Goal: Information Seeking & Learning: Learn about a topic

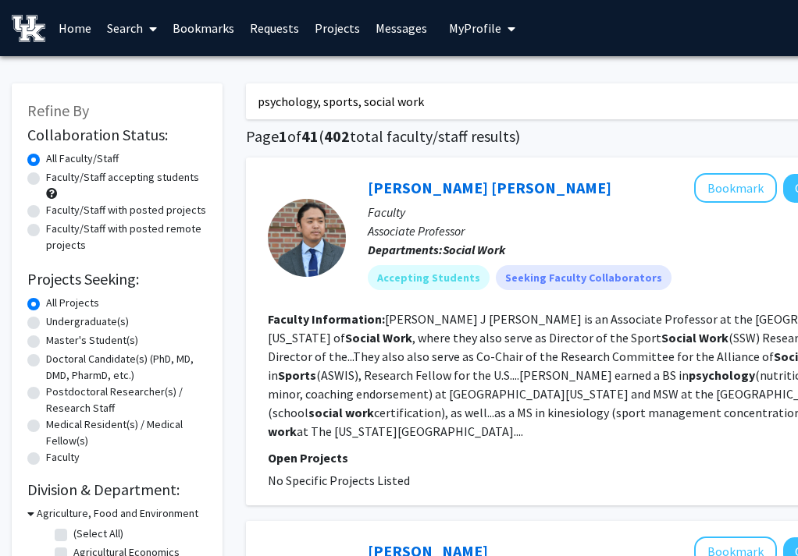
click at [59, 29] on link "Home" at bounding box center [75, 28] width 48 height 55
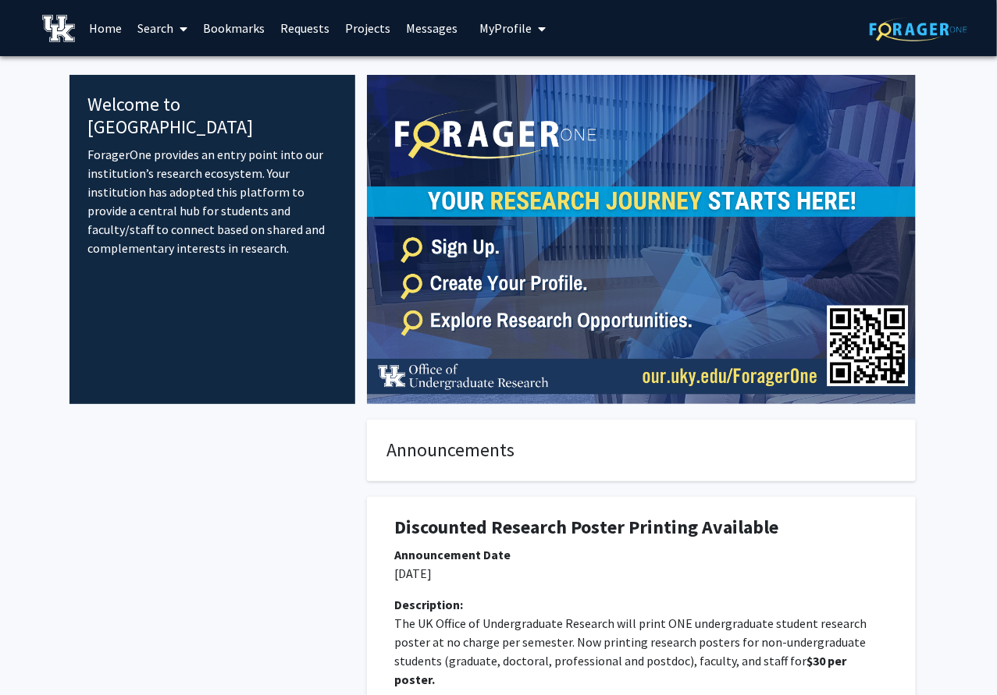
click at [107, 24] on link "Home" at bounding box center [105, 28] width 48 height 55
click at [158, 30] on link "Search" at bounding box center [163, 28] width 66 height 55
click at [165, 66] on span "Faculty/Staff" at bounding box center [187, 71] width 115 height 31
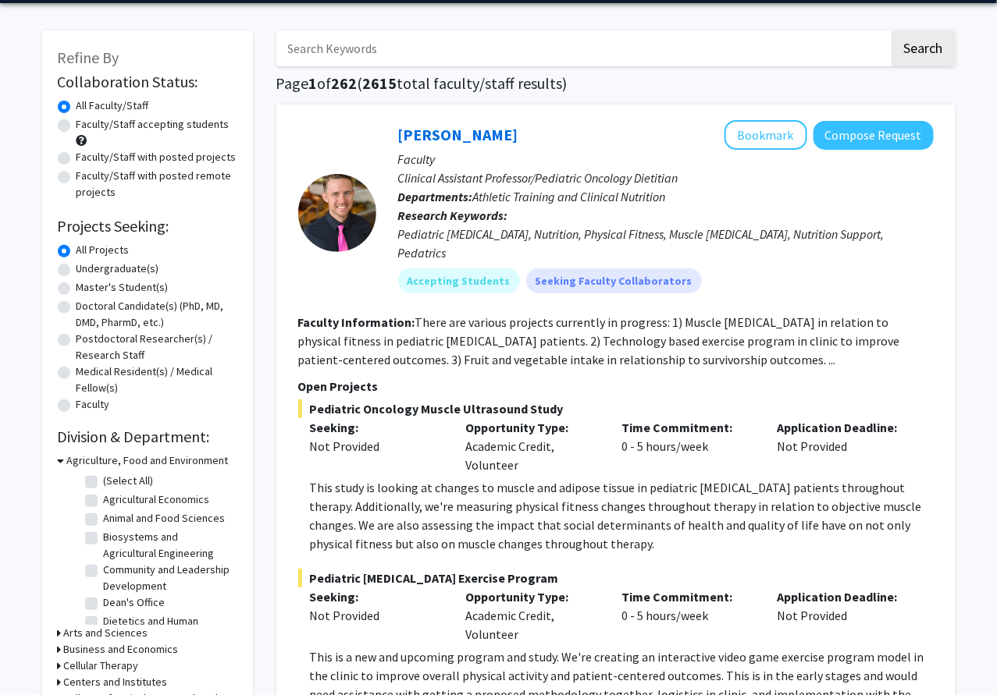
scroll to position [48, 0]
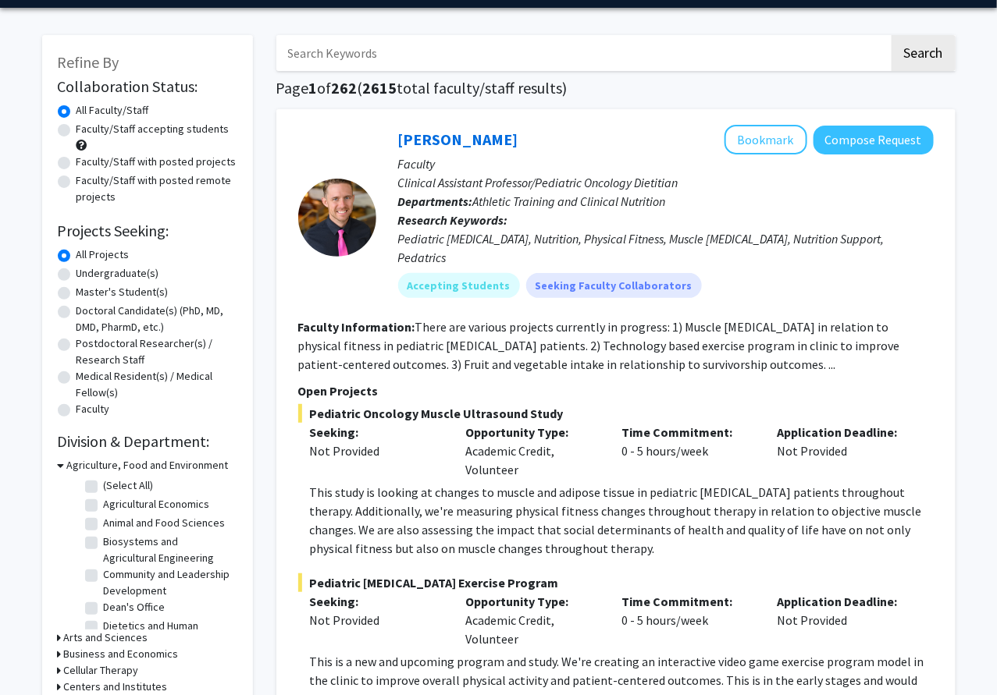
click at [567, 51] on input "Search Keywords" at bounding box center [582, 53] width 613 height 36
type input "int"
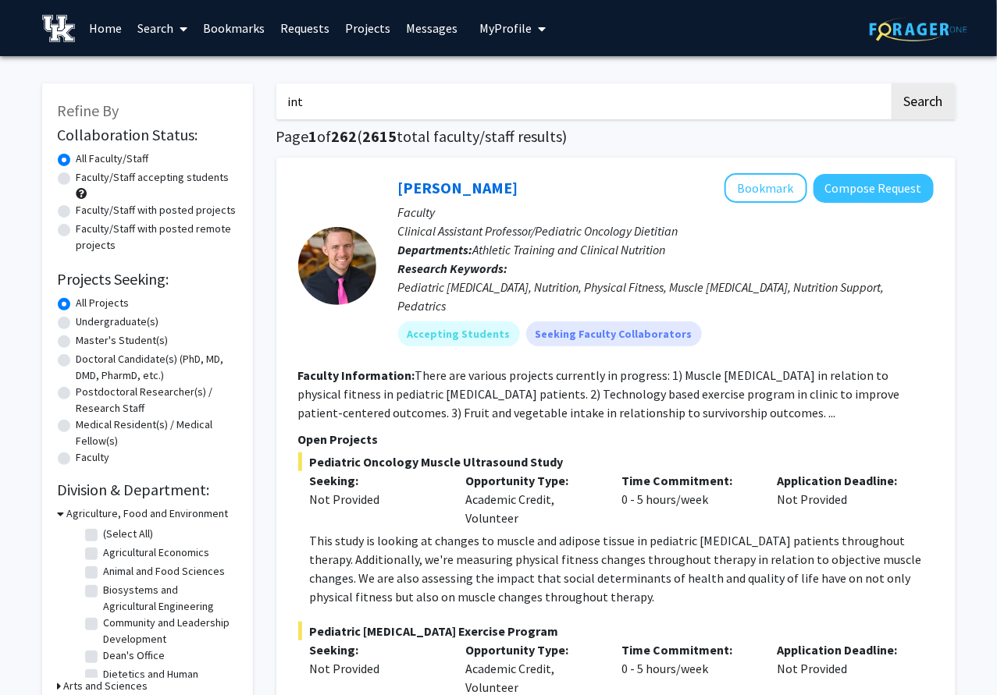
click at [494, 35] on span "My Profile" at bounding box center [505, 28] width 52 height 16
click at [496, 68] on img at bounding box center [505, 79] width 31 height 31
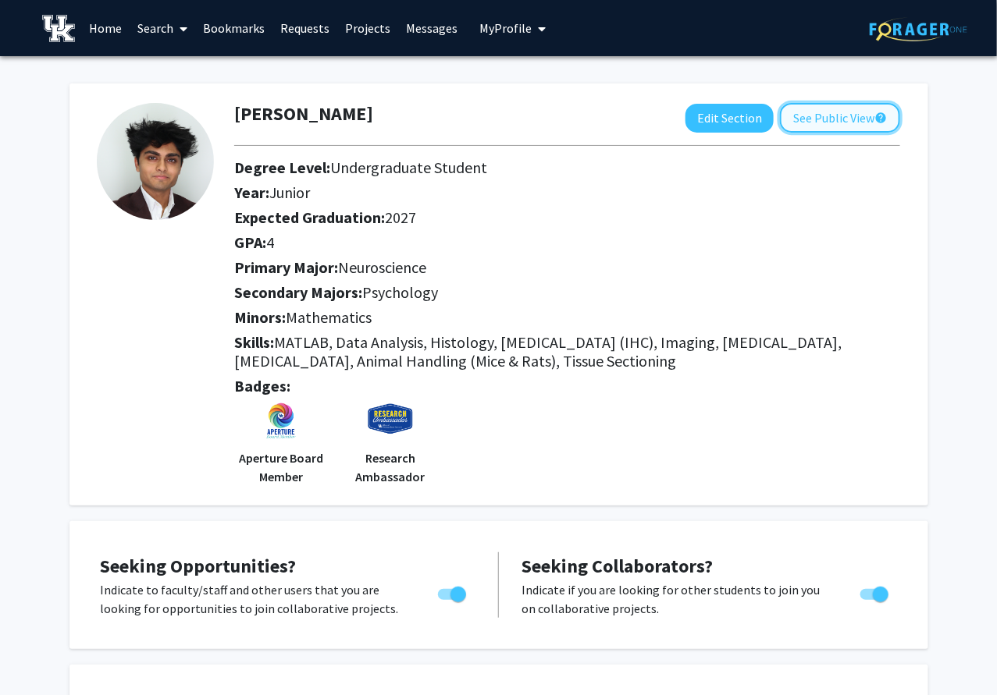
click at [797, 121] on button "See Public View help" at bounding box center [840, 118] width 120 height 30
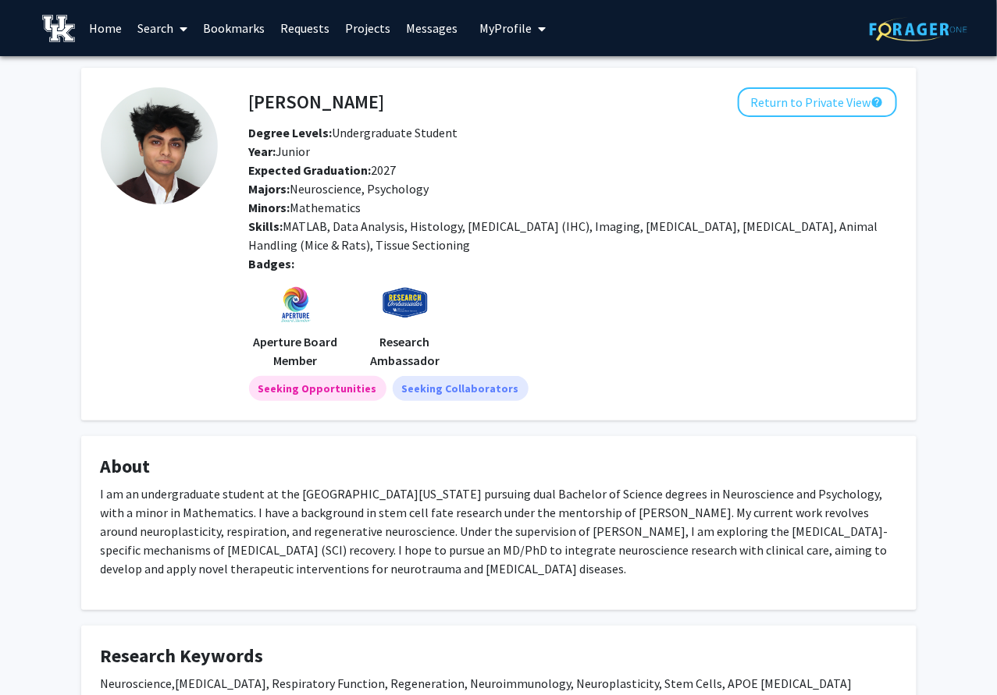
click at [169, 19] on link "Search" at bounding box center [163, 28] width 66 height 55
click at [169, 63] on span "Faculty/Staff" at bounding box center [187, 71] width 115 height 31
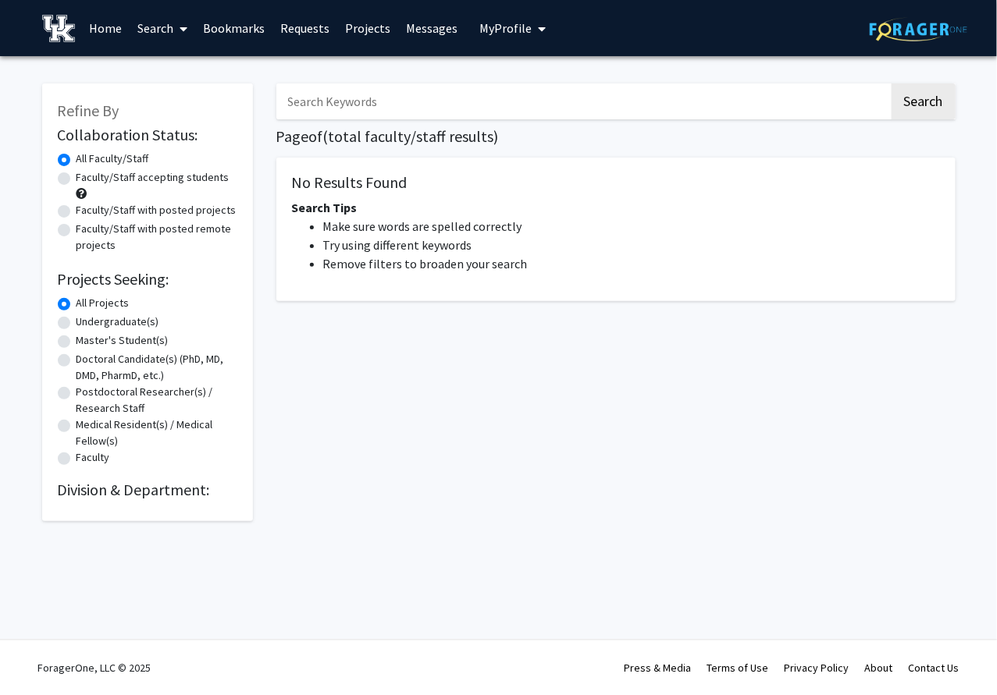
click at [364, 96] on input "Search Keywords" at bounding box center [582, 102] width 613 height 36
type input "international law"
click at [797, 84] on button "Search" at bounding box center [923, 102] width 64 height 36
click at [797, 98] on button "Search" at bounding box center [923, 102] width 64 height 36
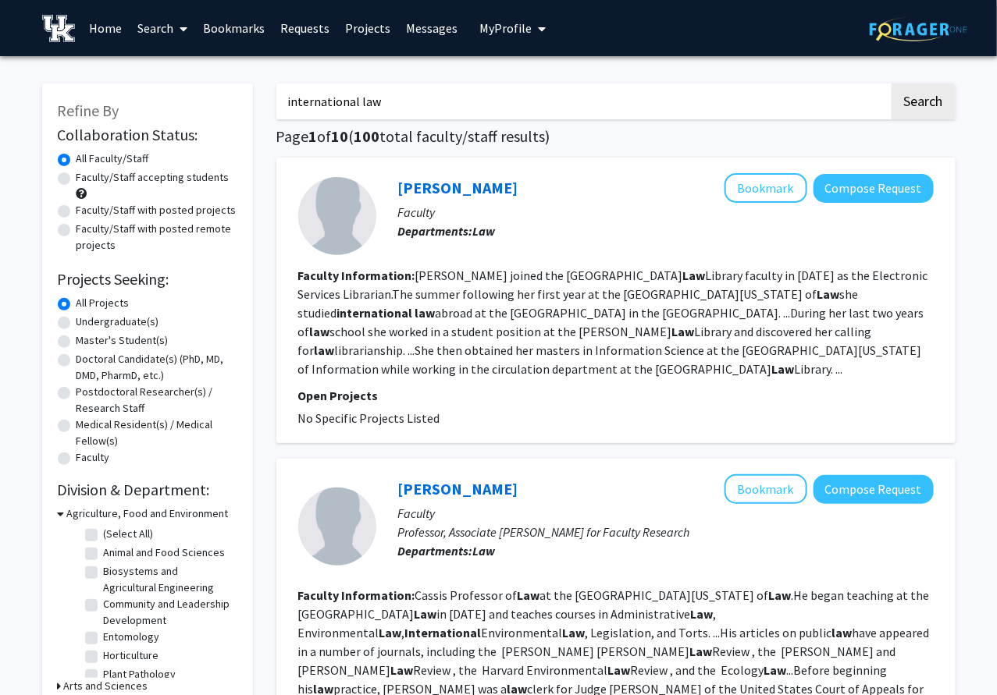
click at [76, 180] on label "Faculty/Staff accepting students" at bounding box center [152, 177] width 153 height 16
click at [76, 180] on input "Faculty/Staff accepting students" at bounding box center [81, 174] width 10 height 10
radio input "true"
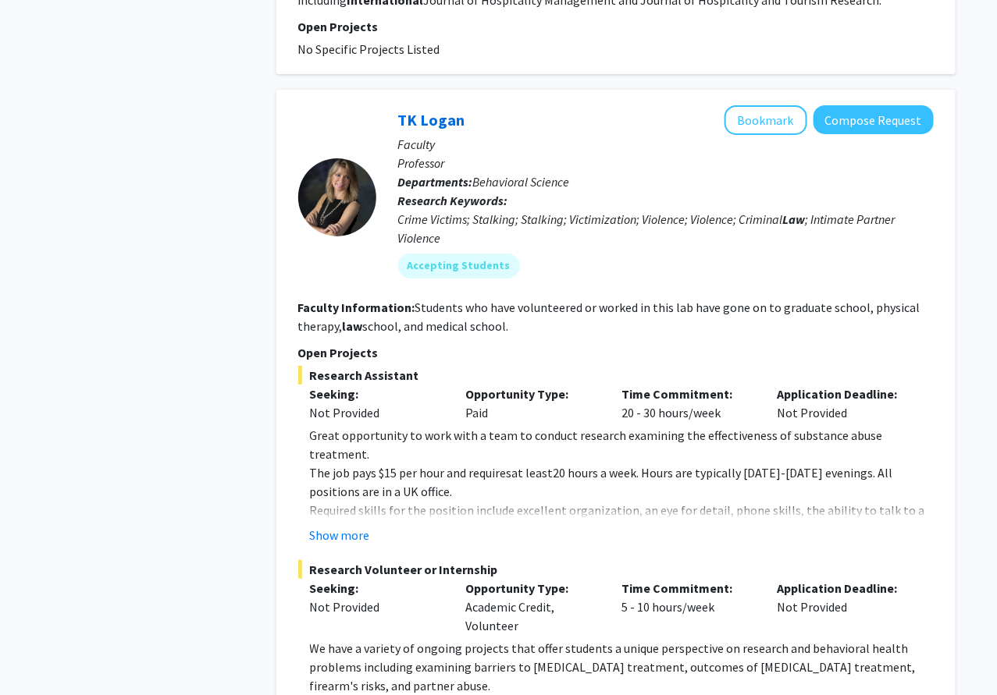
scroll to position [1966, 0]
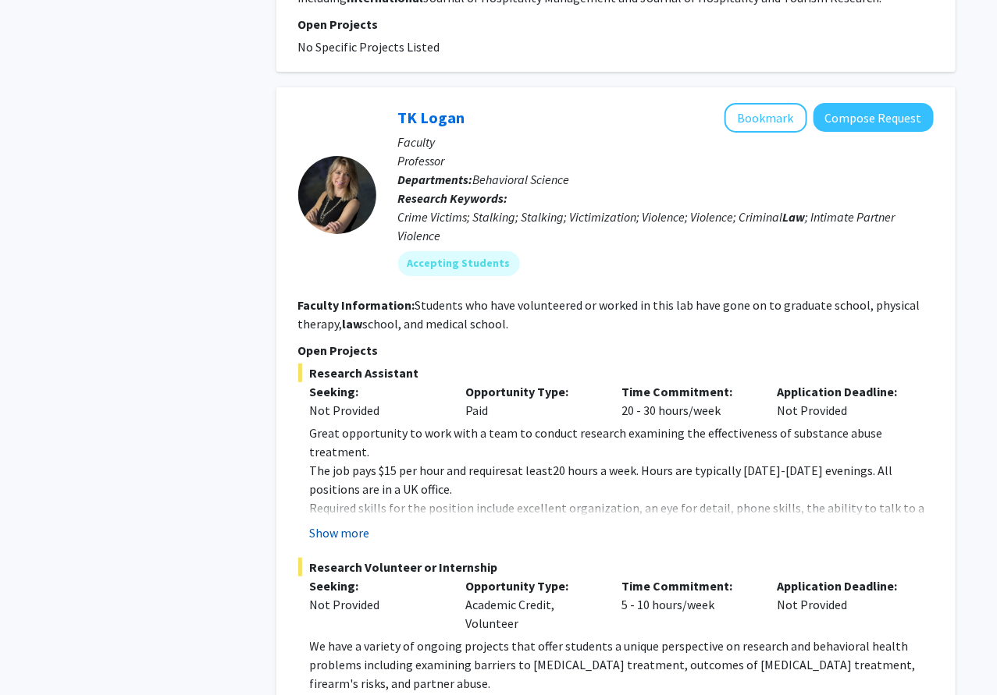
click at [350, 524] on button "Show more" at bounding box center [340, 533] width 60 height 19
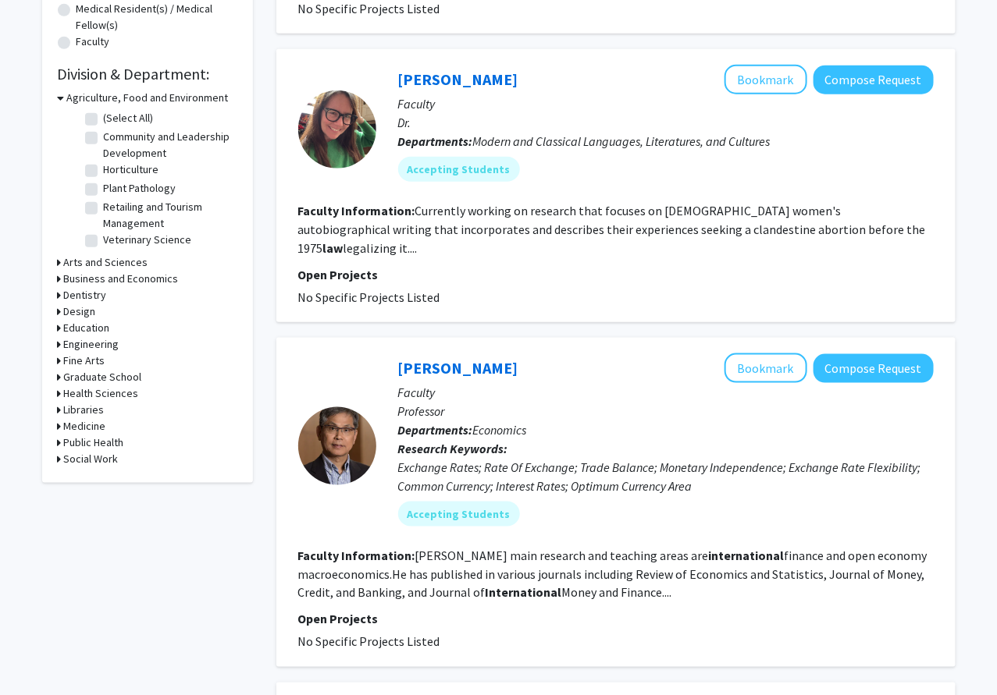
scroll to position [0, 0]
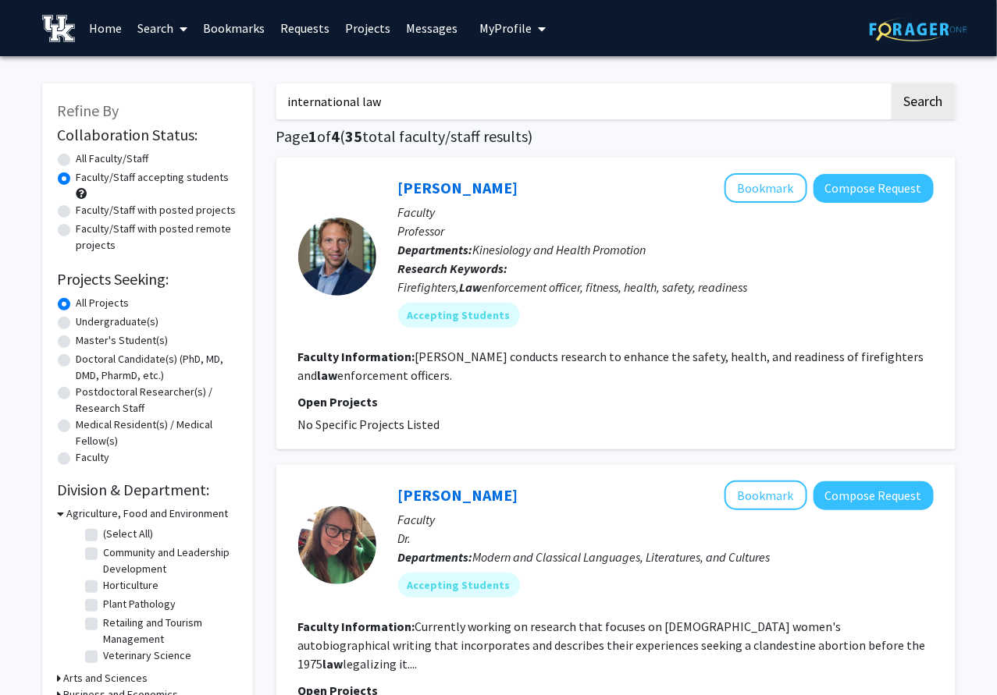
click at [397, 98] on input "international law" at bounding box center [582, 102] width 613 height 36
type input "diplomacy"
click at [909, 107] on button "Search" at bounding box center [923, 102] width 64 height 36
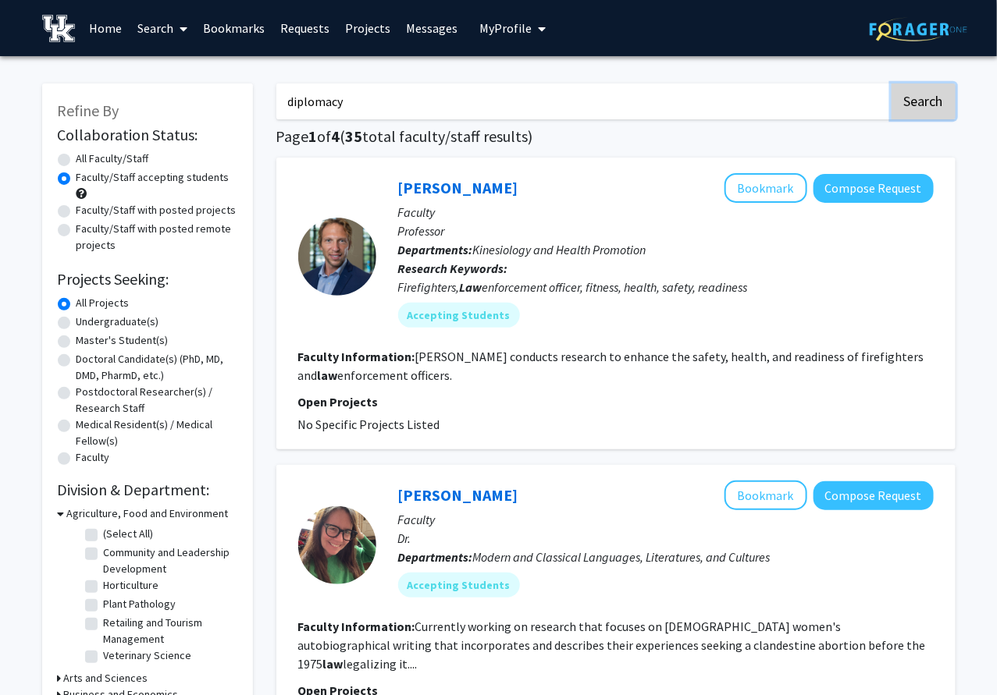
radio input "true"
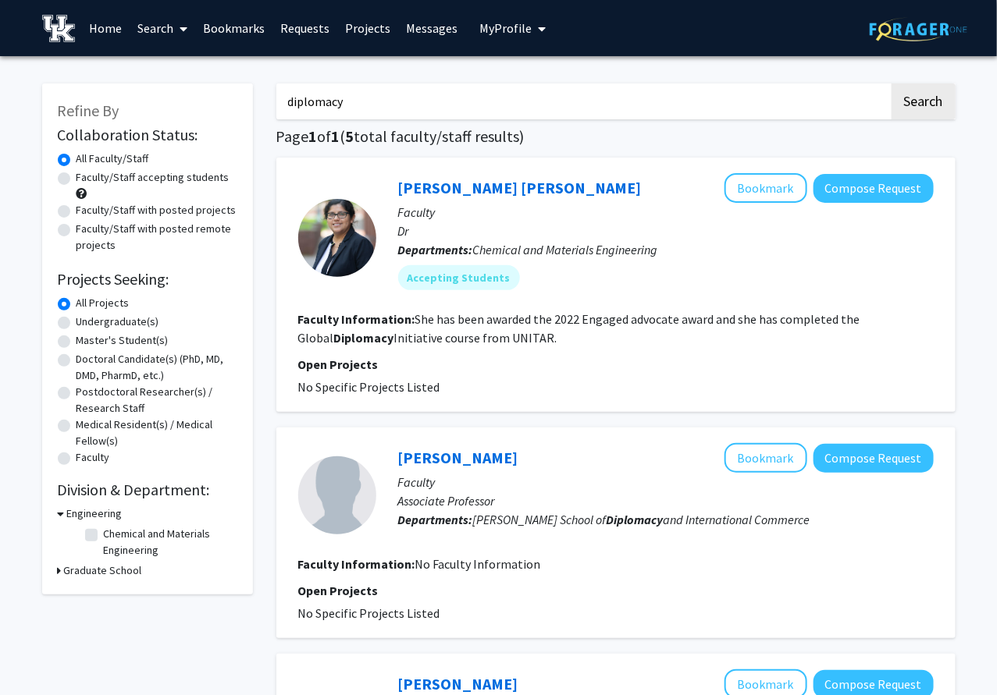
click at [354, 108] on input "diplomacy" at bounding box center [582, 102] width 613 height 36
type input "embassy"
click at [891, 84] on button "Search" at bounding box center [923, 102] width 64 height 36
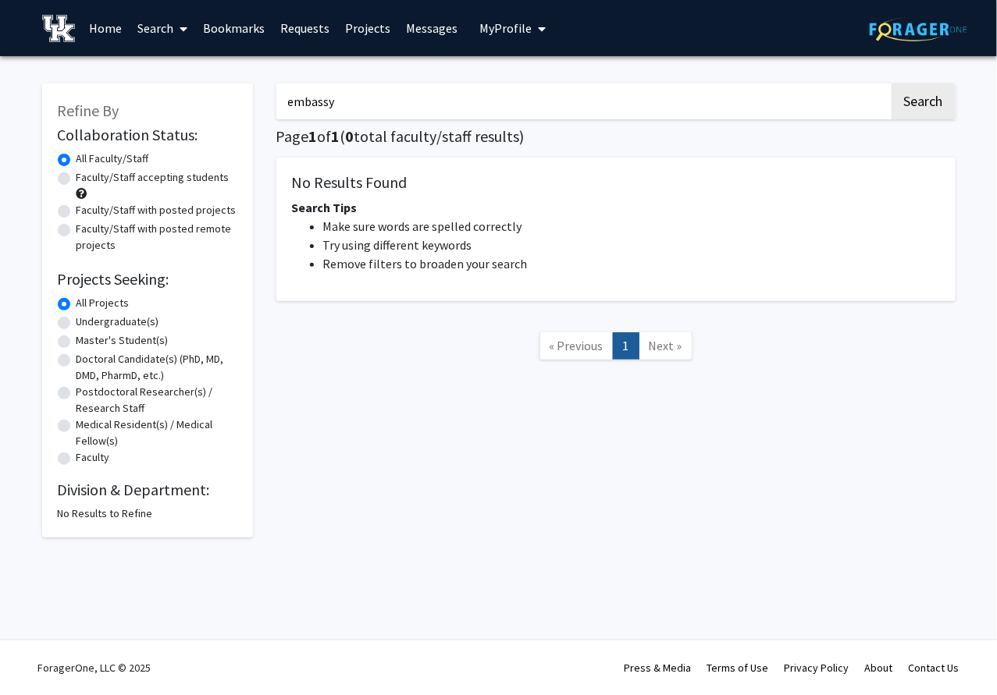
click at [379, 113] on input "embassy" at bounding box center [582, 102] width 613 height 36
type input "international relations"
click at [891, 84] on button "Search" at bounding box center [923, 102] width 64 height 36
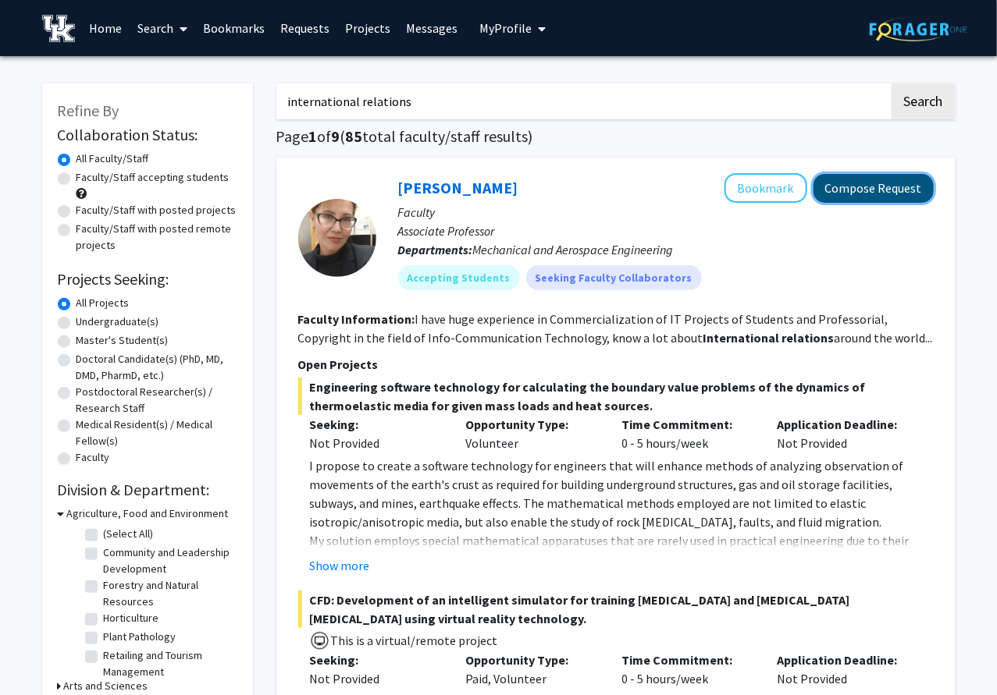
click at [907, 187] on button "Compose Request" at bounding box center [873, 188] width 120 height 29
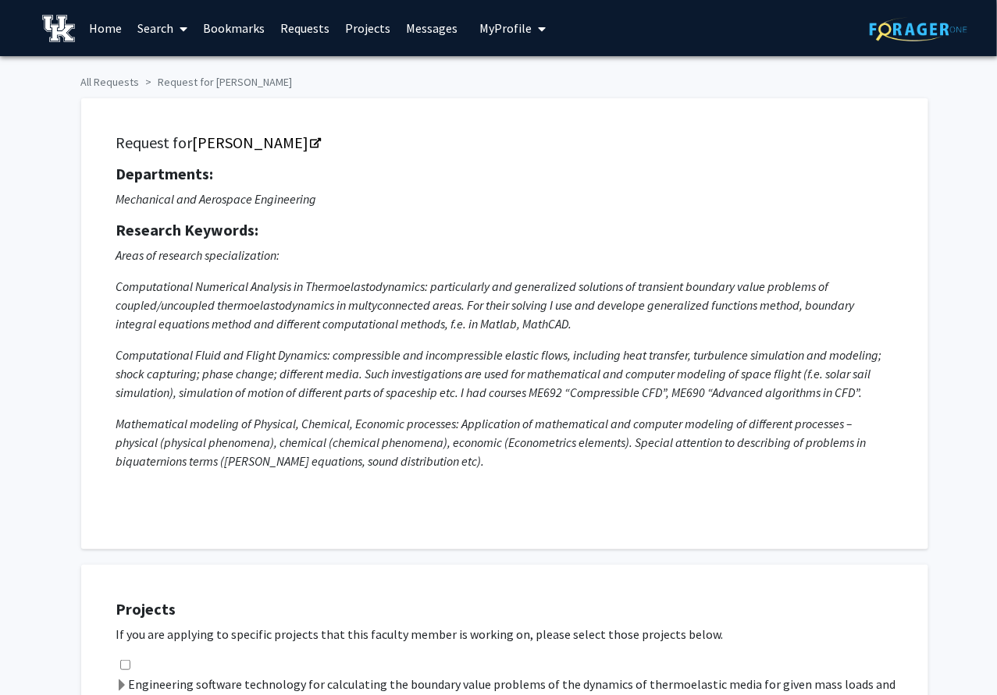
click at [101, 26] on link "Home" at bounding box center [105, 28] width 48 height 55
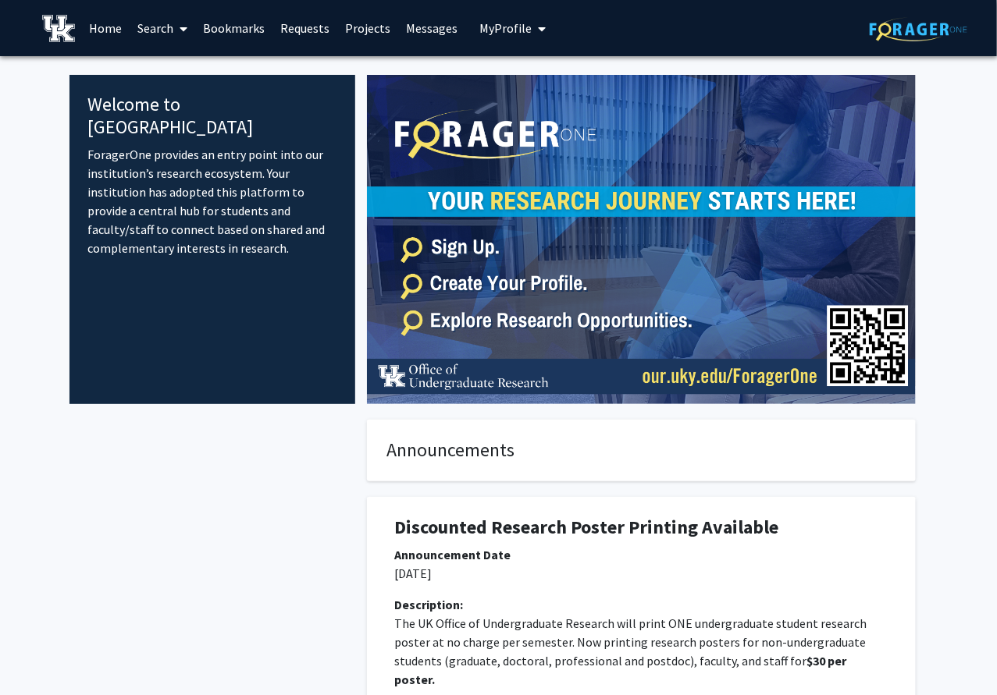
click at [516, 37] on button "My Profile" at bounding box center [513, 28] width 76 height 56
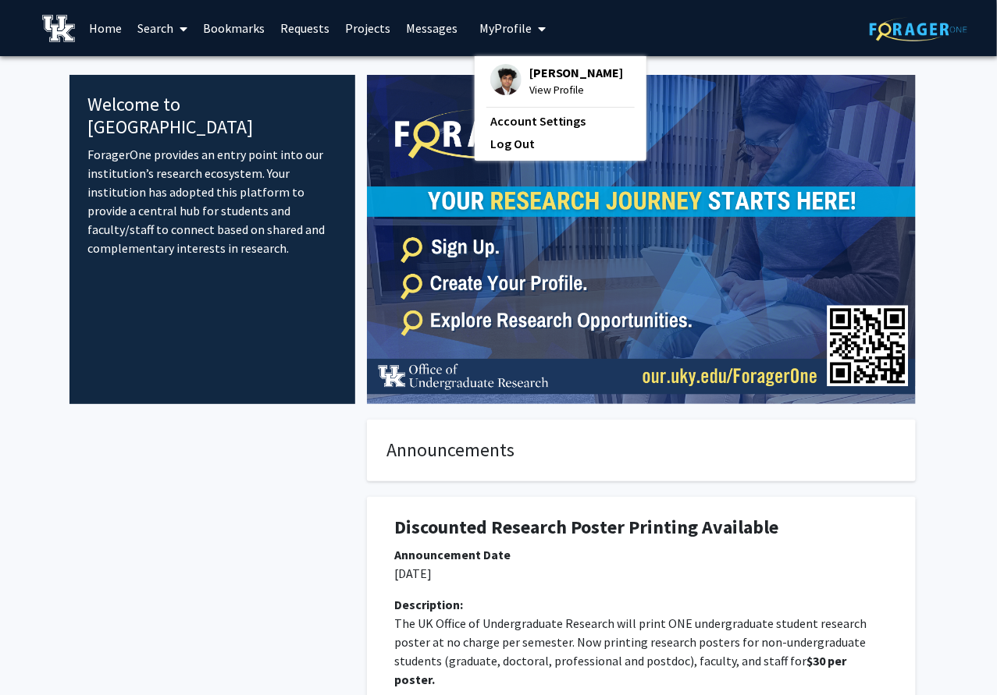
click at [497, 69] on img at bounding box center [505, 79] width 31 height 31
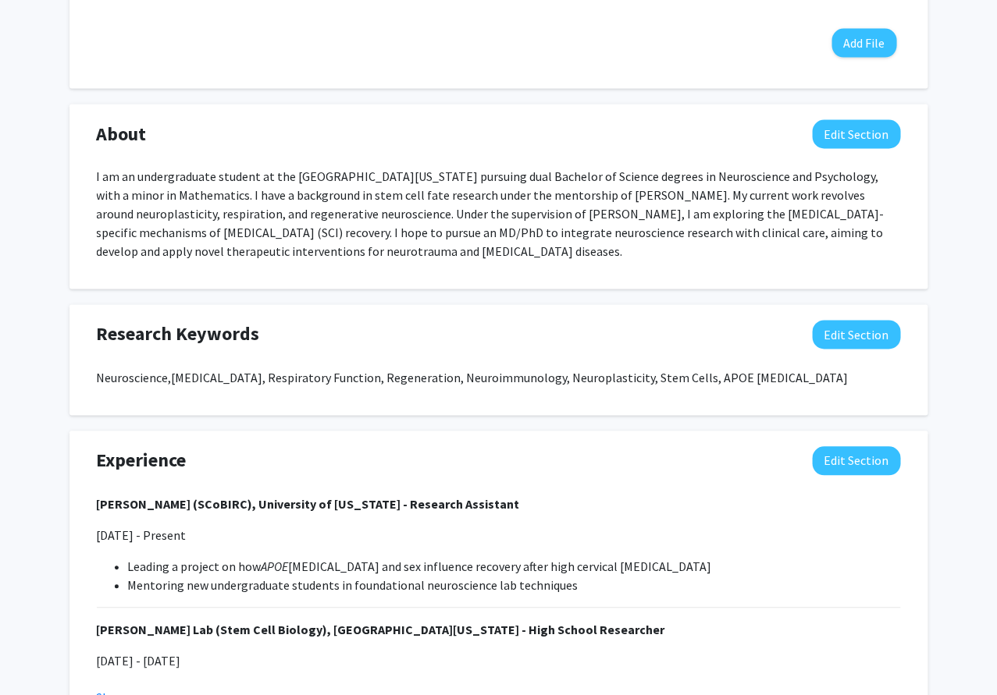
scroll to position [829, 0]
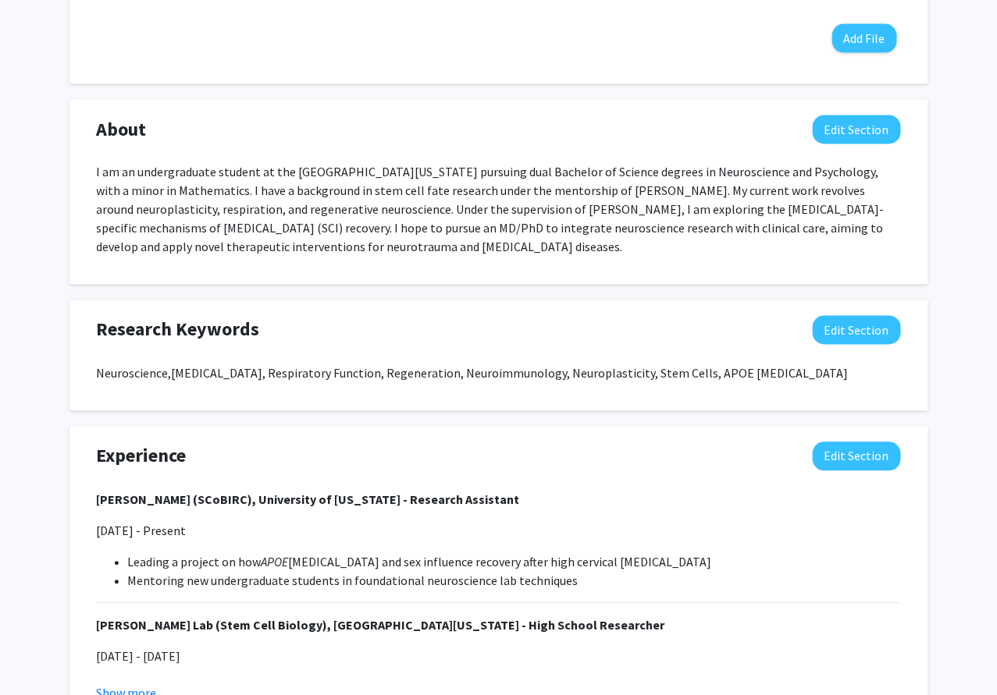
click at [140, 371] on p "Neuroscience, [MEDICAL_DATA], Respiratory Function, Regeneration, Neuroimmunolo…" at bounding box center [499, 373] width 804 height 19
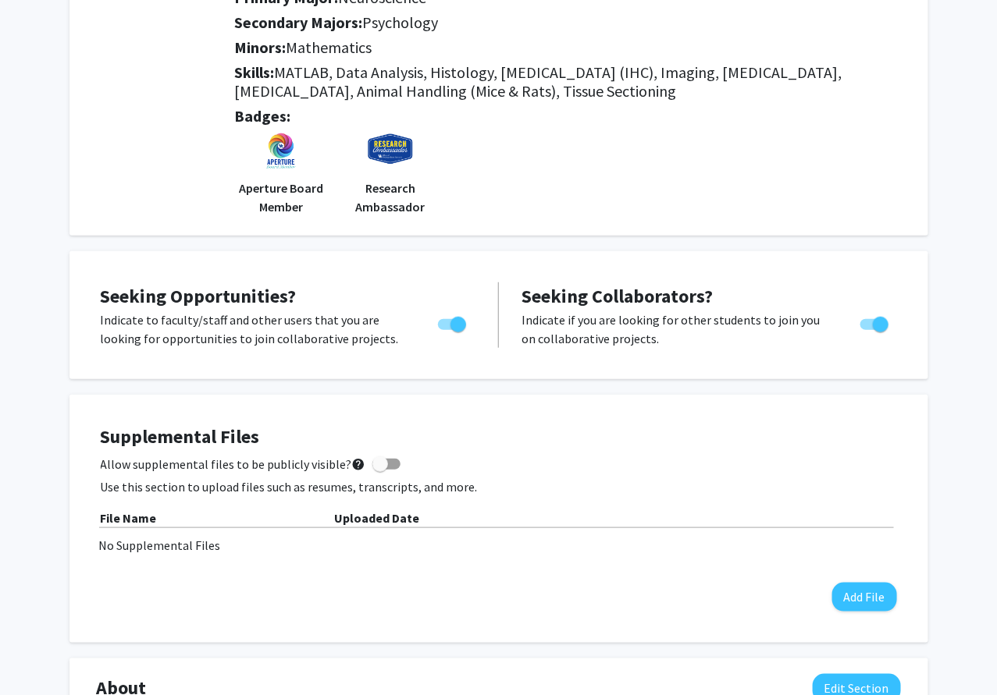
scroll to position [0, 0]
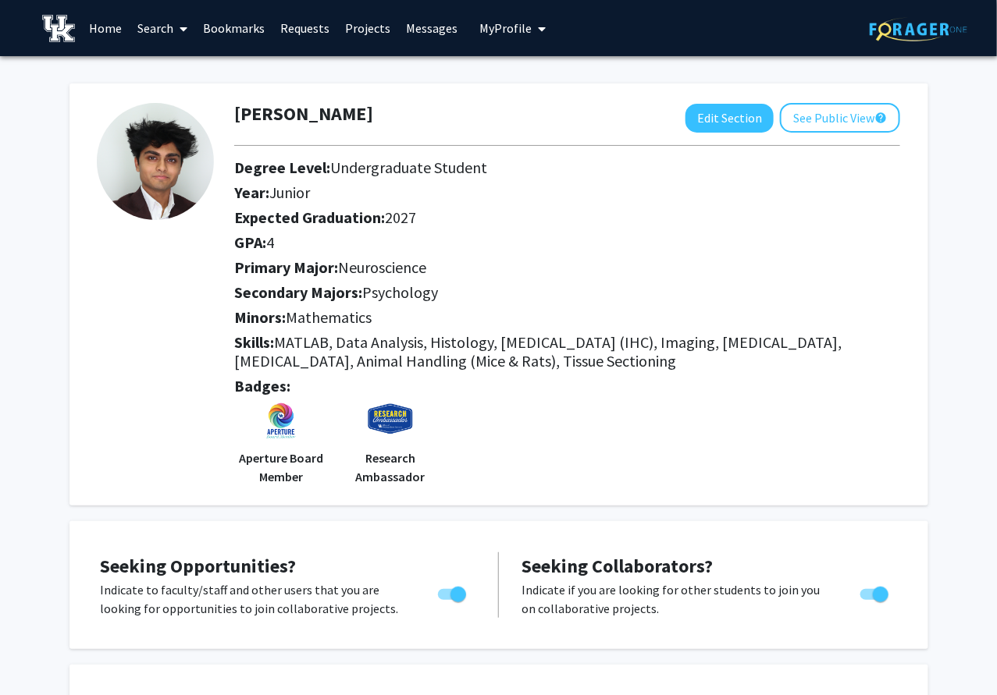
click at [165, 21] on link "Search" at bounding box center [163, 28] width 66 height 55
click at [182, 76] on span "Faculty/Staff" at bounding box center [187, 71] width 115 height 31
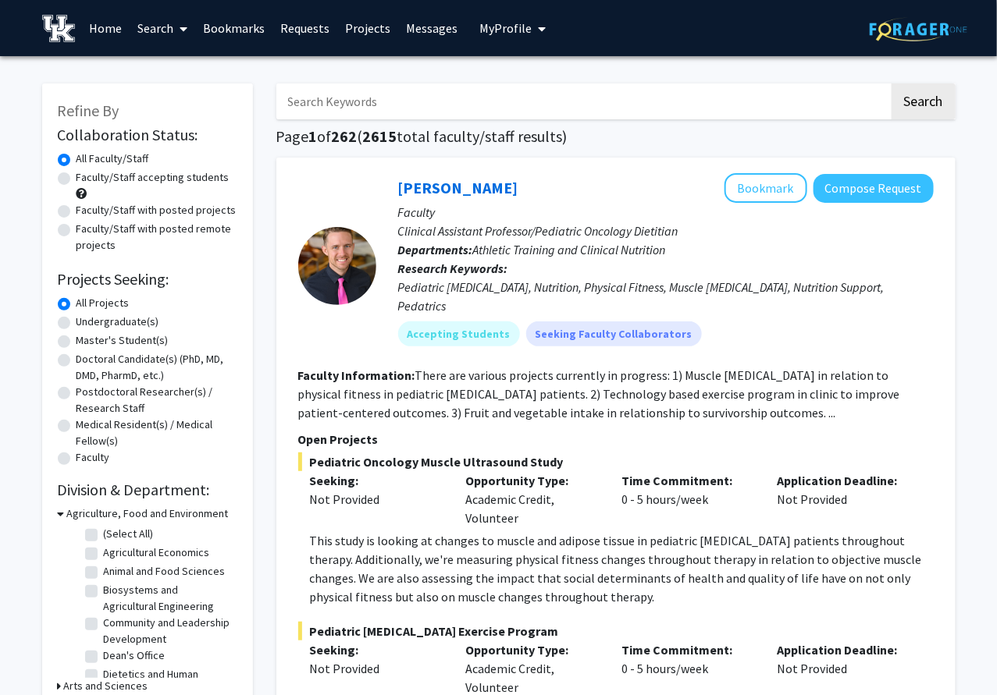
click at [350, 100] on input "Search Keywords" at bounding box center [582, 102] width 613 height 36
click at [891, 84] on button "Search" at bounding box center [923, 102] width 64 height 36
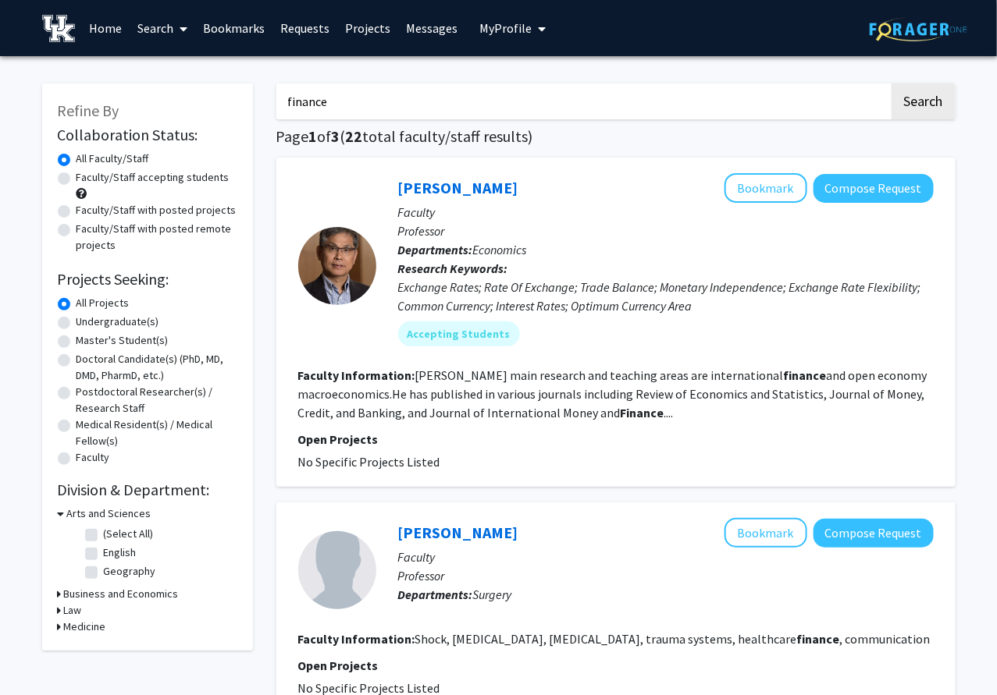
click at [332, 114] on input "finance" at bounding box center [582, 102] width 613 height 36
type input "international business"
click at [891, 84] on button "Search" at bounding box center [923, 102] width 64 height 36
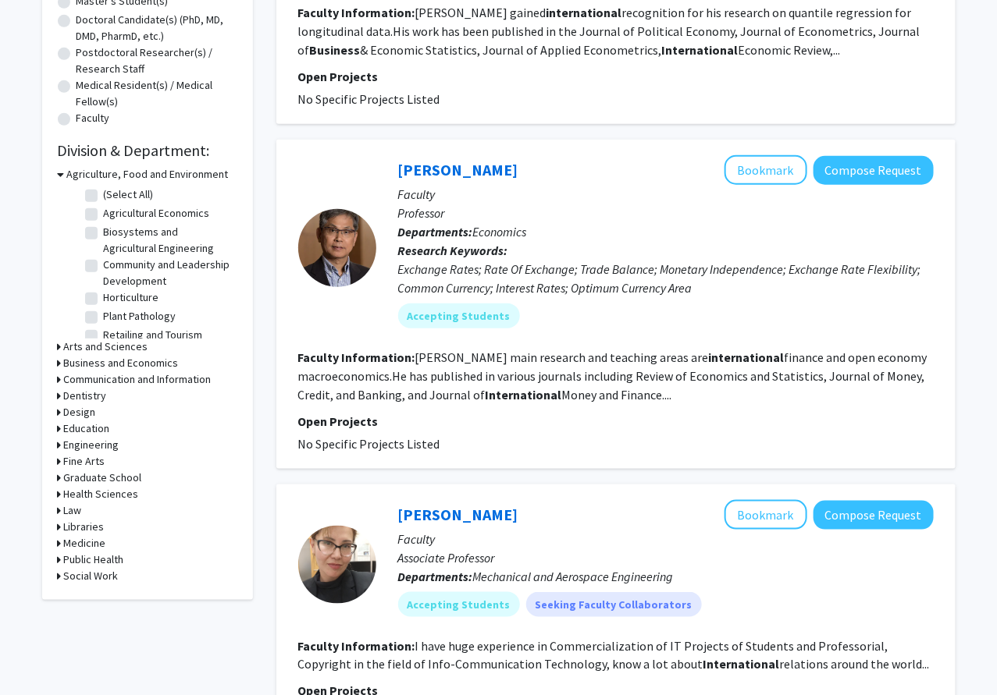
scroll to position [340, 0]
click at [407, 164] on link "[PERSON_NAME]" at bounding box center [458, 169] width 120 height 20
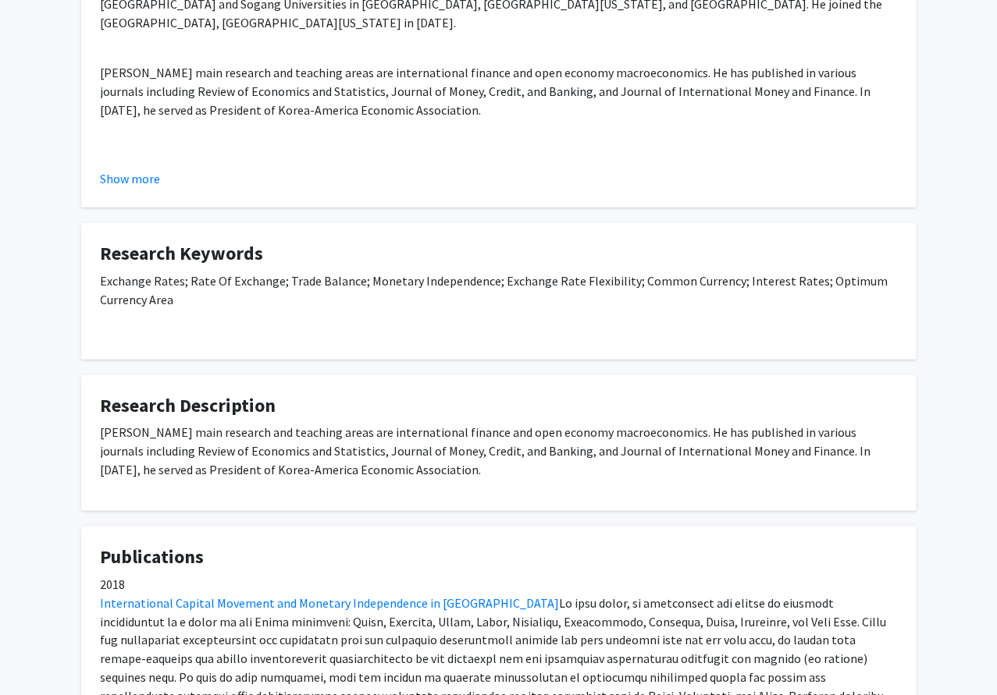
scroll to position [355, 0]
click at [357, 435] on p "[PERSON_NAME] main research and teaching areas are international finance and op…" at bounding box center [499, 452] width 796 height 56
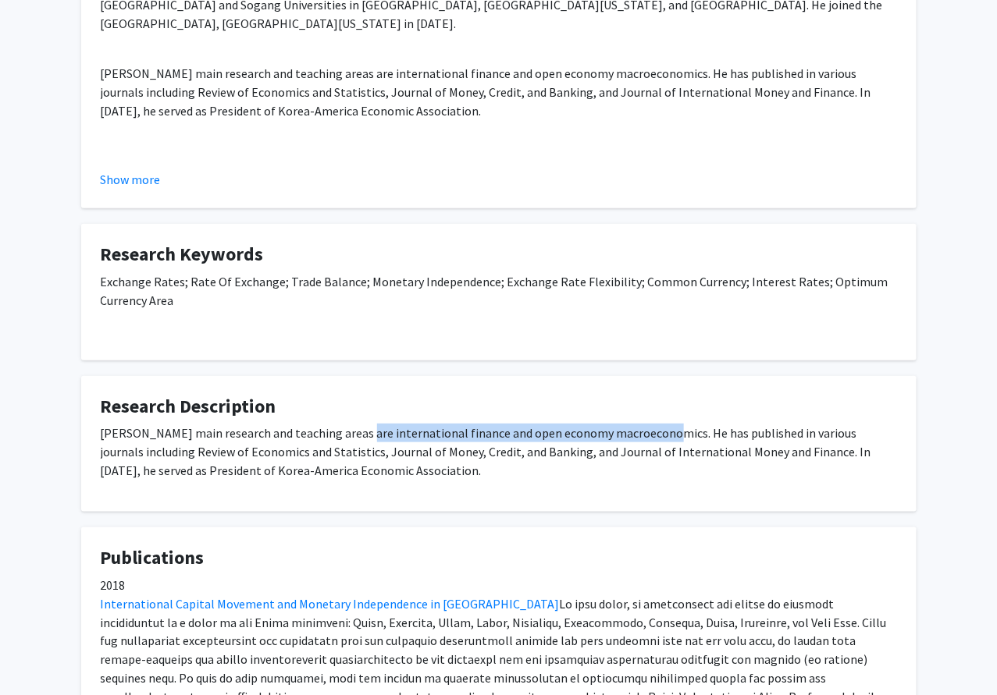
drag, startPoint x: 357, startPoint y: 435, endPoint x: 607, endPoint y: 441, distance: 249.8
click at [607, 441] on p "[PERSON_NAME] main research and teaching areas are international finance and op…" at bounding box center [499, 452] width 796 height 56
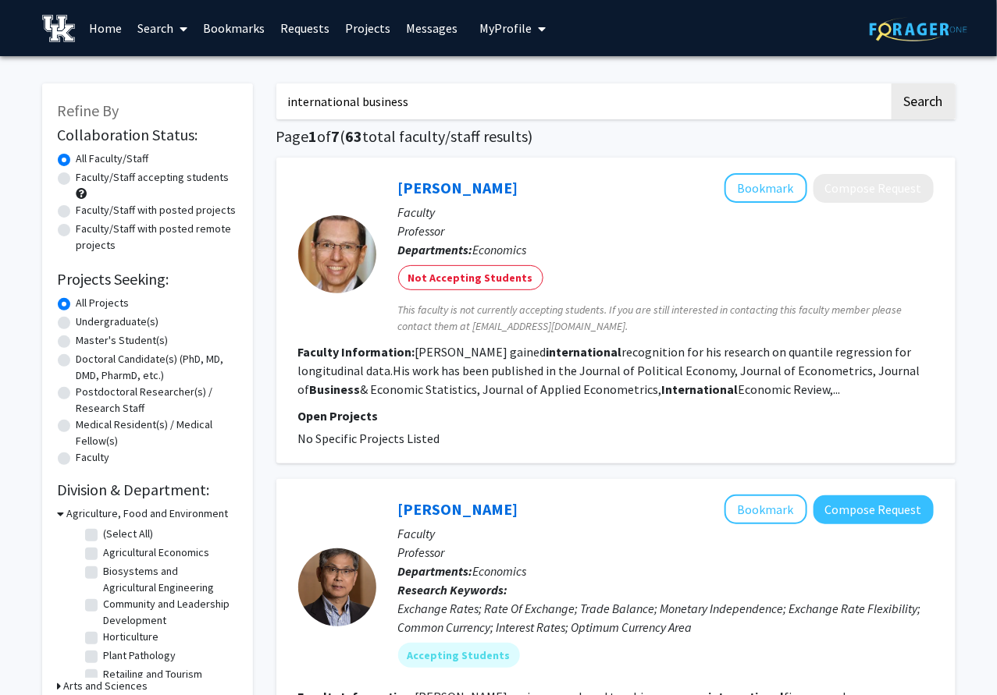
click at [389, 104] on input "international business" at bounding box center [582, 102] width 613 height 36
type input "[MEDICAL_DATA]"
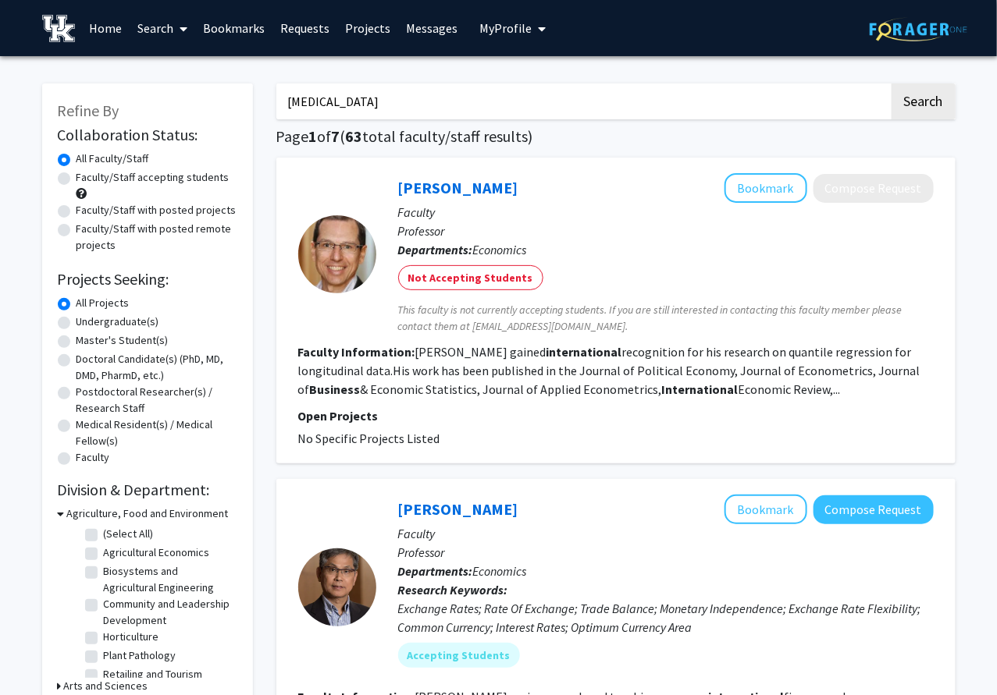
click at [891, 84] on button "Search" at bounding box center [923, 102] width 64 height 36
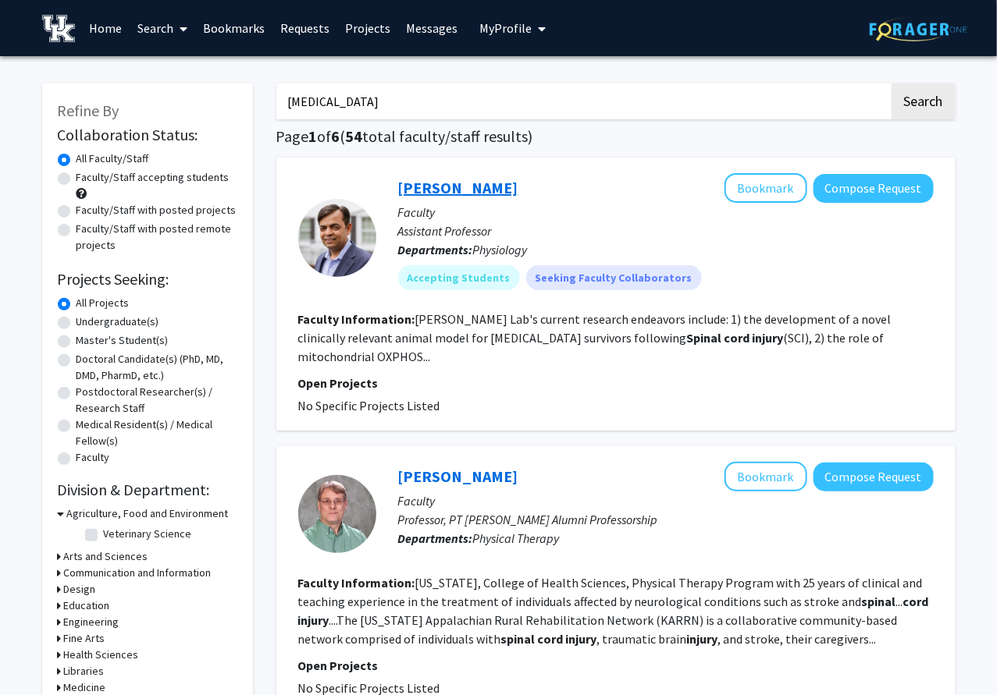
click at [471, 185] on link "[PERSON_NAME]" at bounding box center [458, 188] width 120 height 20
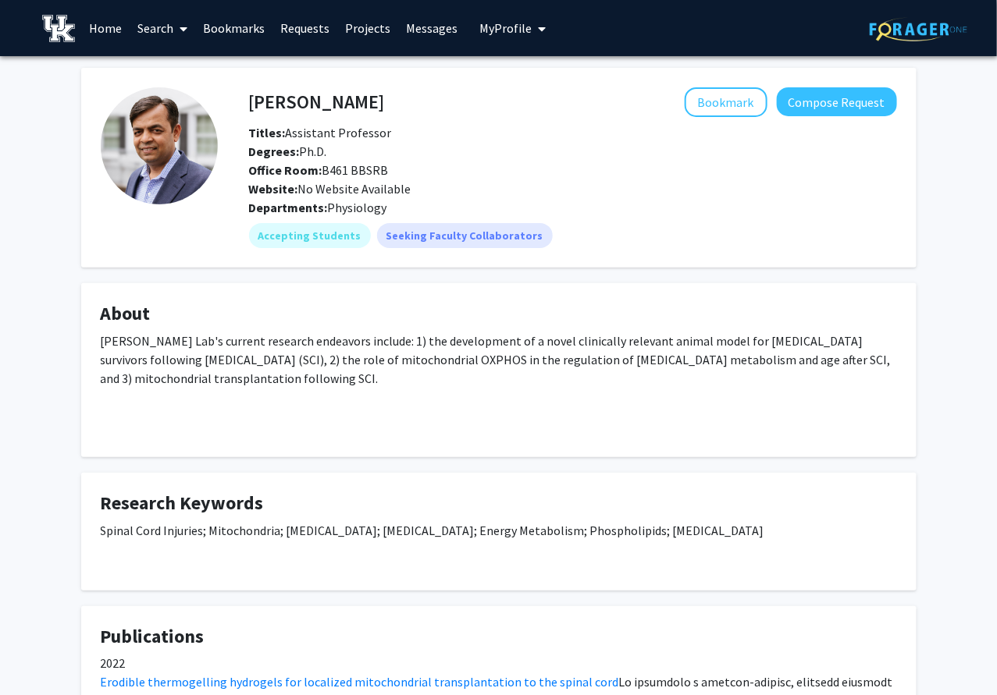
click at [273, 379] on p "[PERSON_NAME] Lab's current research endeavors include: 1) the development of a…" at bounding box center [499, 360] width 796 height 56
click at [802, 98] on button "Compose Request" at bounding box center [837, 101] width 120 height 29
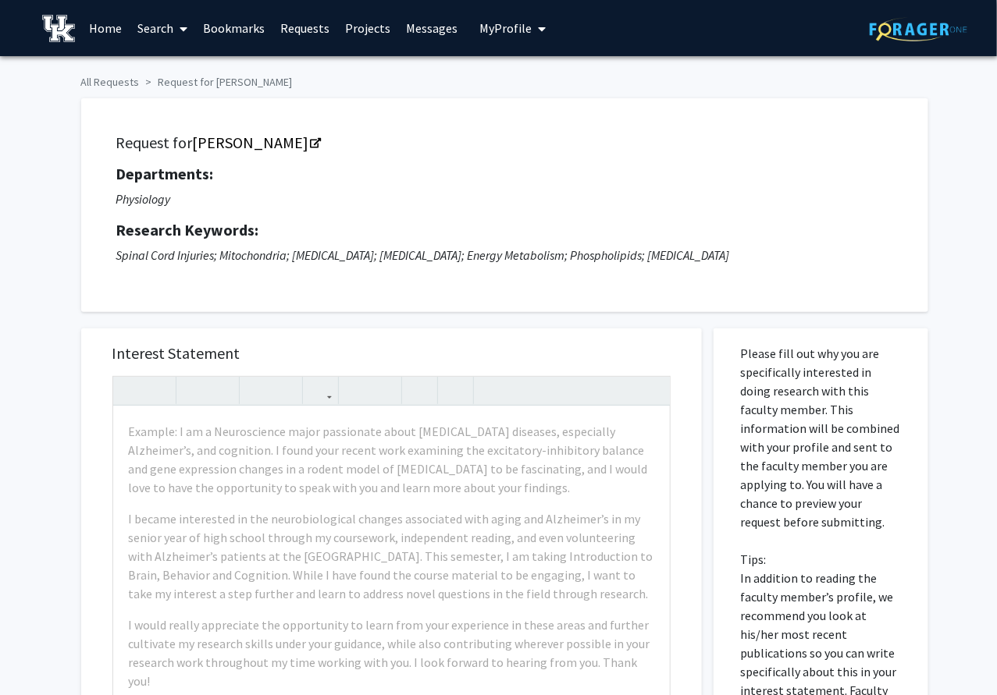
click at [253, 15] on link "Bookmarks" at bounding box center [233, 28] width 77 height 55
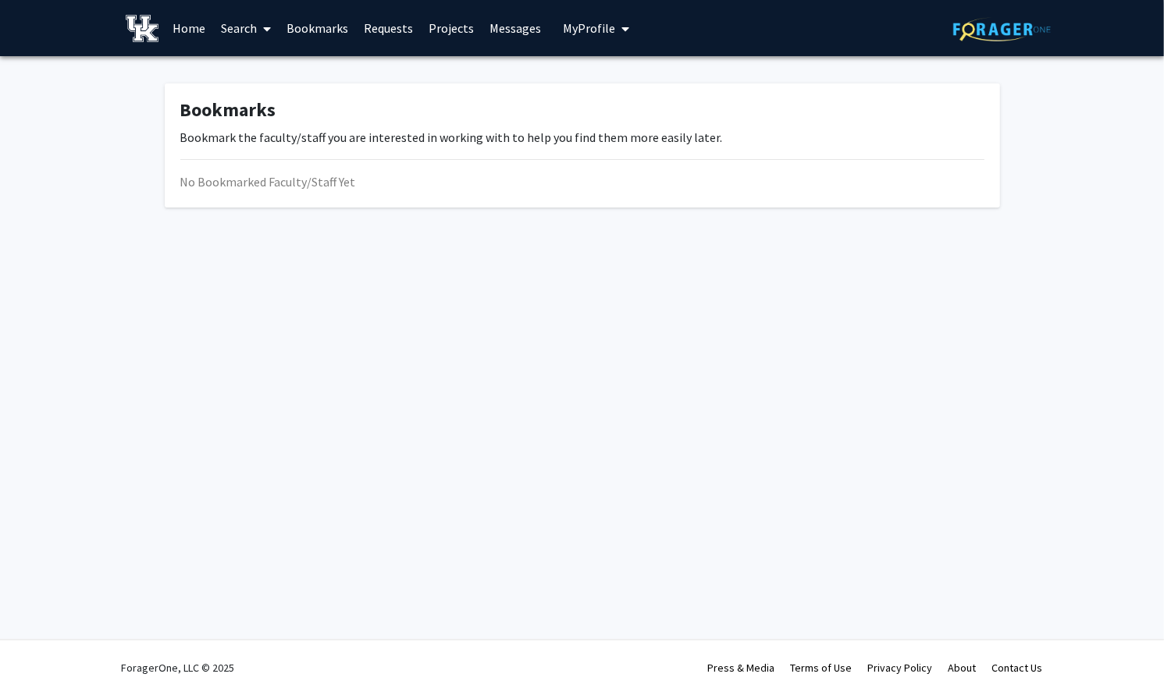
click at [581, 36] on button "My Profile" at bounding box center [596, 28] width 76 height 56
click at [580, 69] on img at bounding box center [589, 79] width 31 height 31
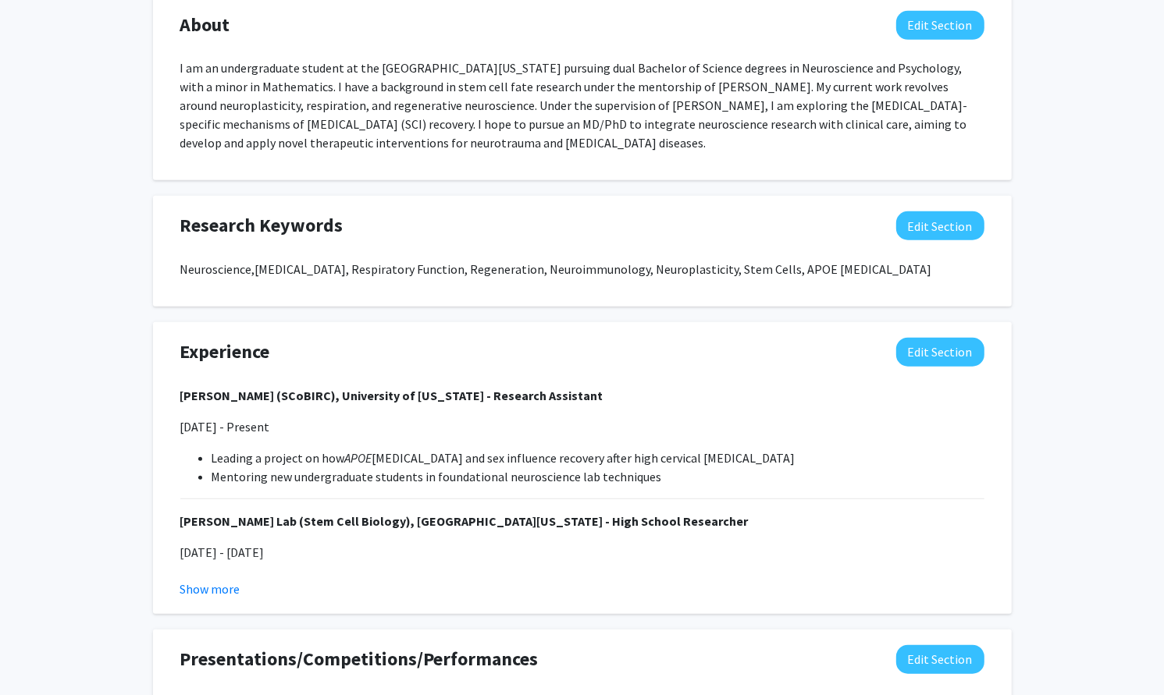
scroll to position [937, 0]
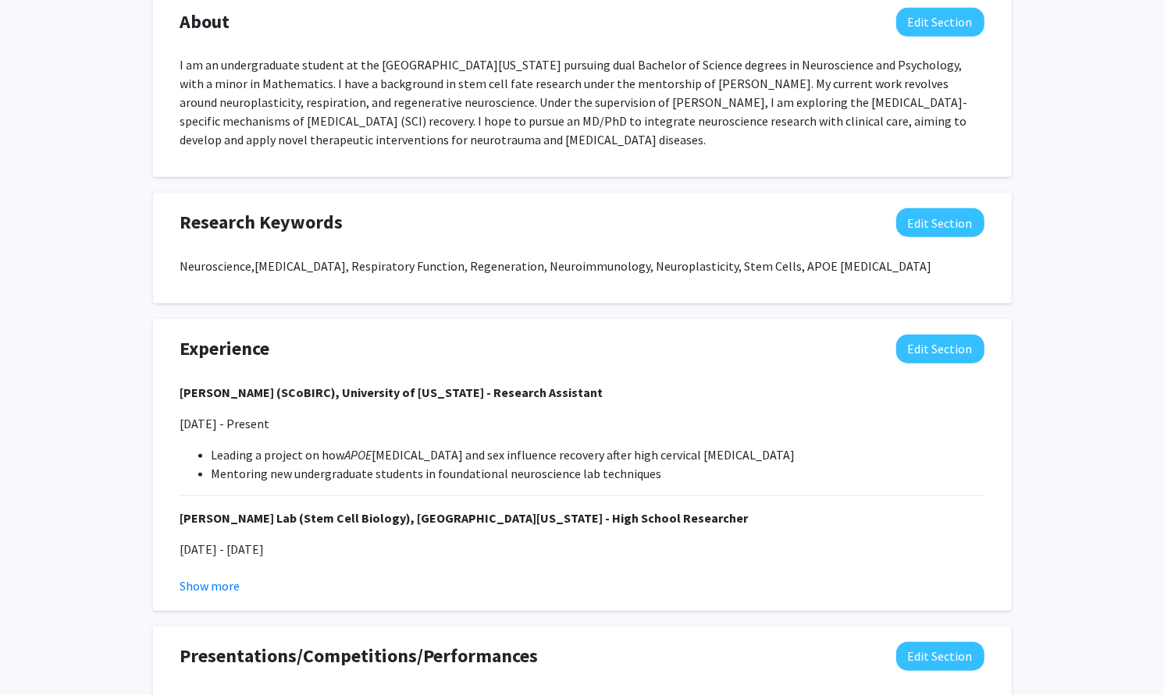
click at [222, 267] on p "Neuroscience, [MEDICAL_DATA], Respiratory Function, Regeneration, Neuroimmunolo…" at bounding box center [582, 266] width 804 height 19
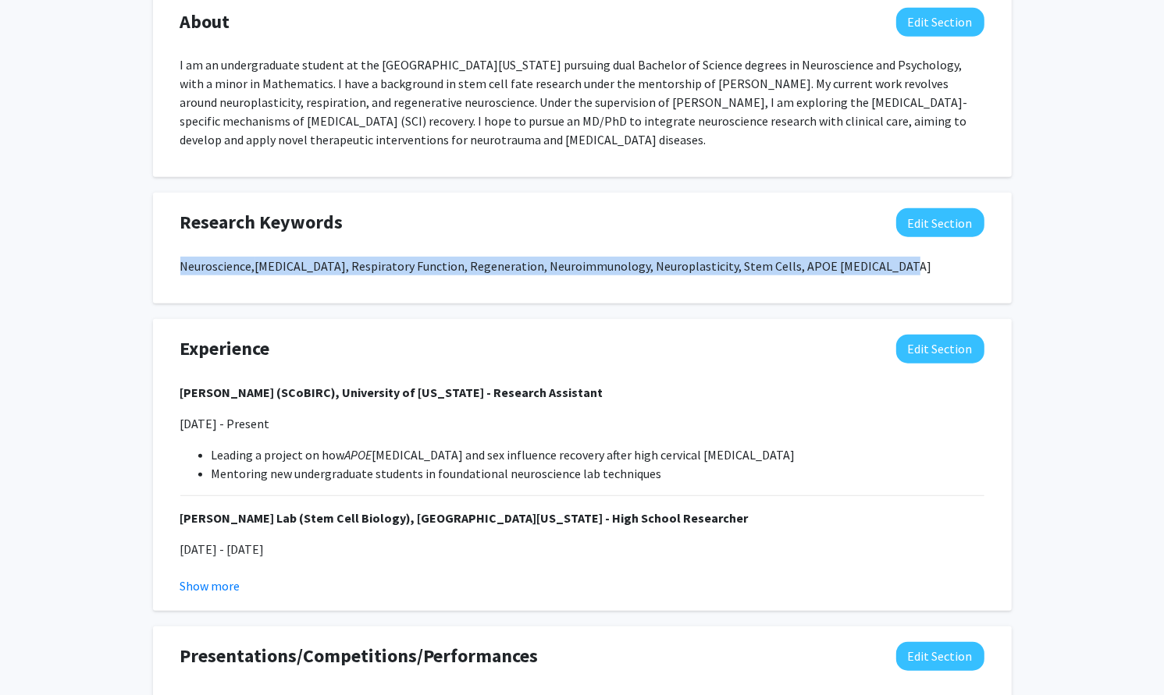
drag, startPoint x: 222, startPoint y: 267, endPoint x: 861, endPoint y: 266, distance: 638.4
click at [861, 266] on p "Neuroscience, [MEDICAL_DATA], Respiratory Function, Regeneration, Neuroimmunolo…" at bounding box center [582, 266] width 804 height 19
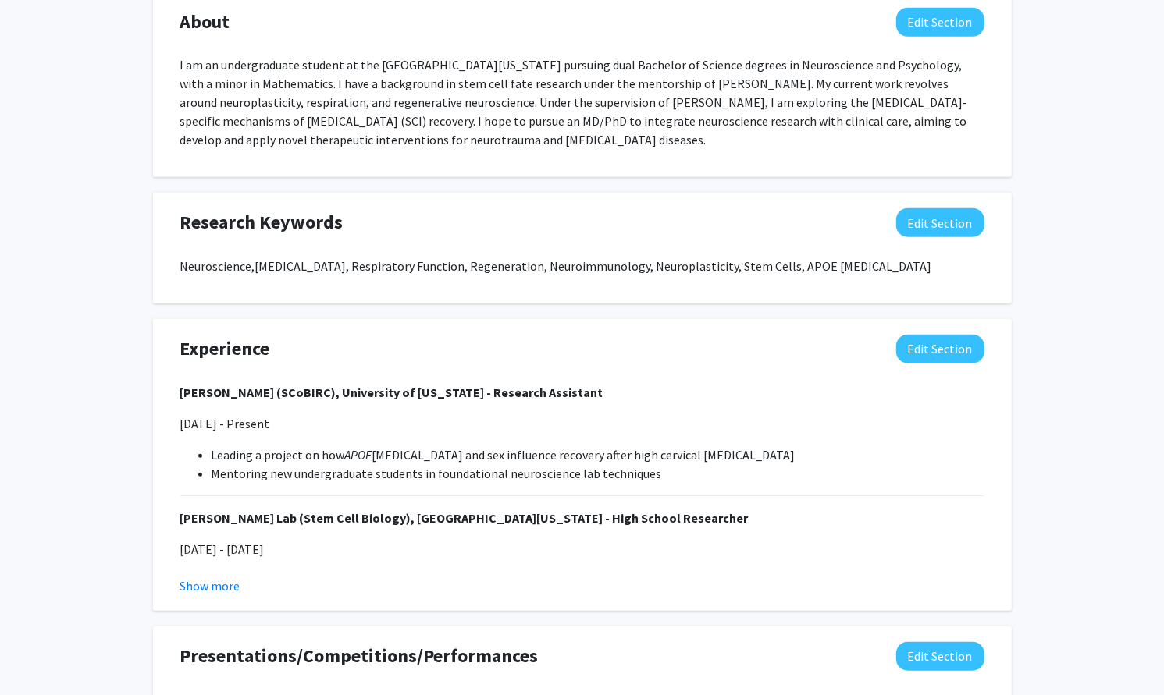
click at [835, 357] on div "Experience Edit Section" at bounding box center [582, 353] width 827 height 36
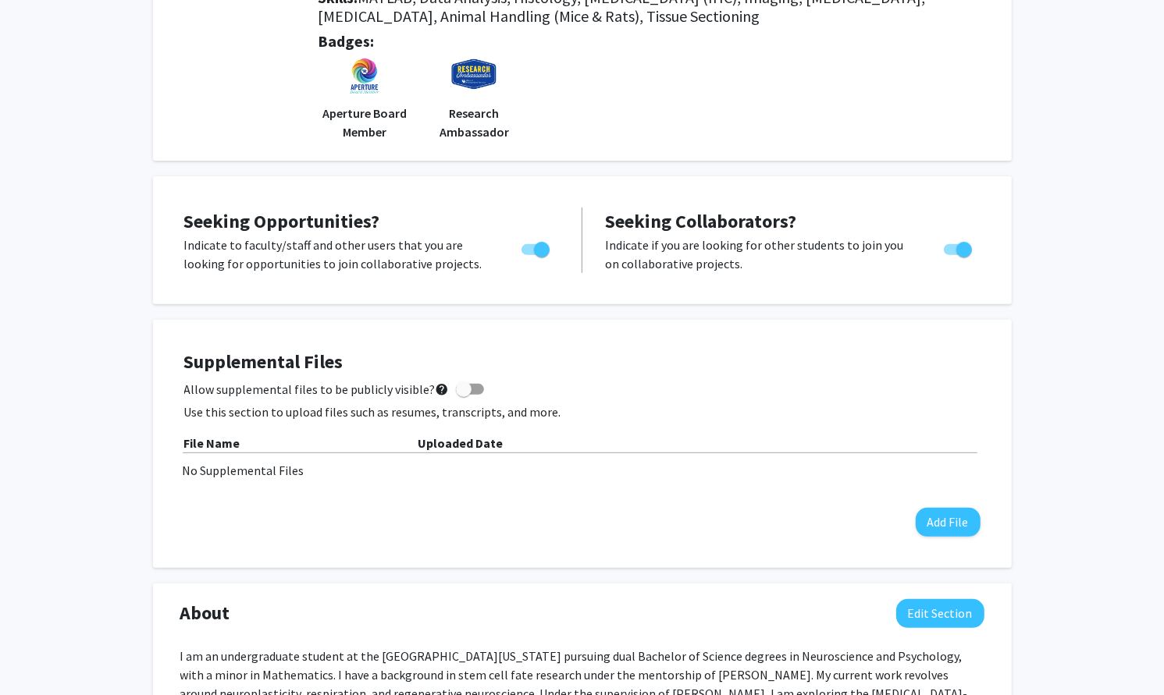
scroll to position [0, 0]
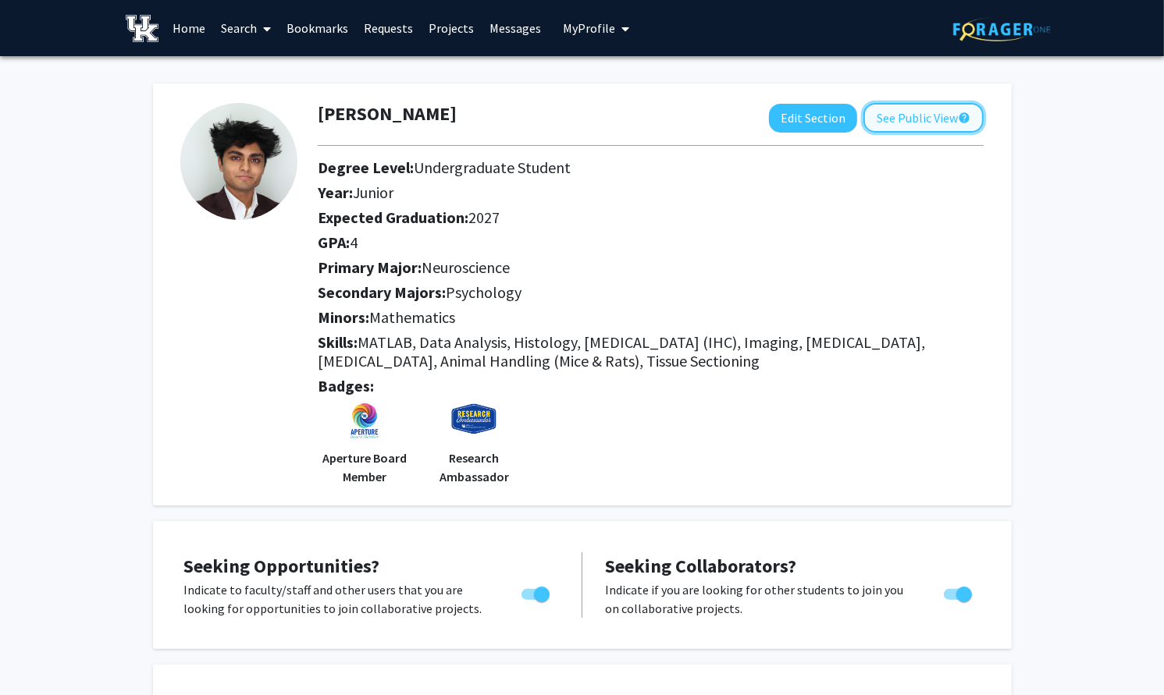
click at [947, 105] on button "See Public View help" at bounding box center [923, 118] width 120 height 30
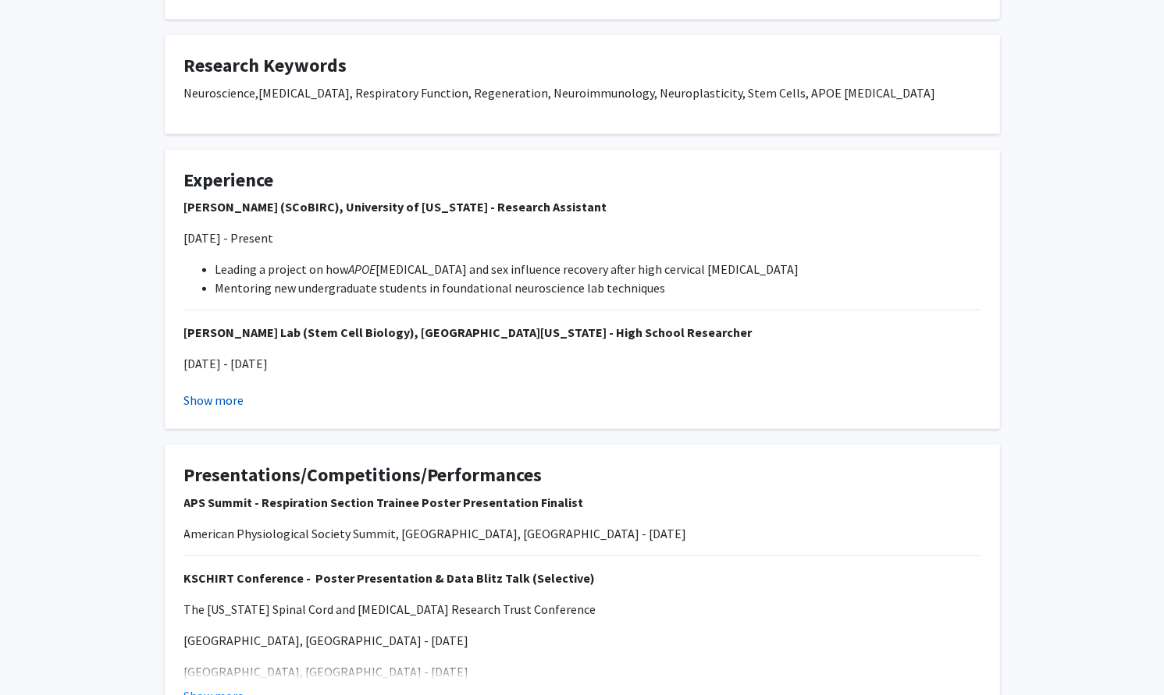
click at [230, 400] on button "Show more" at bounding box center [214, 400] width 60 height 19
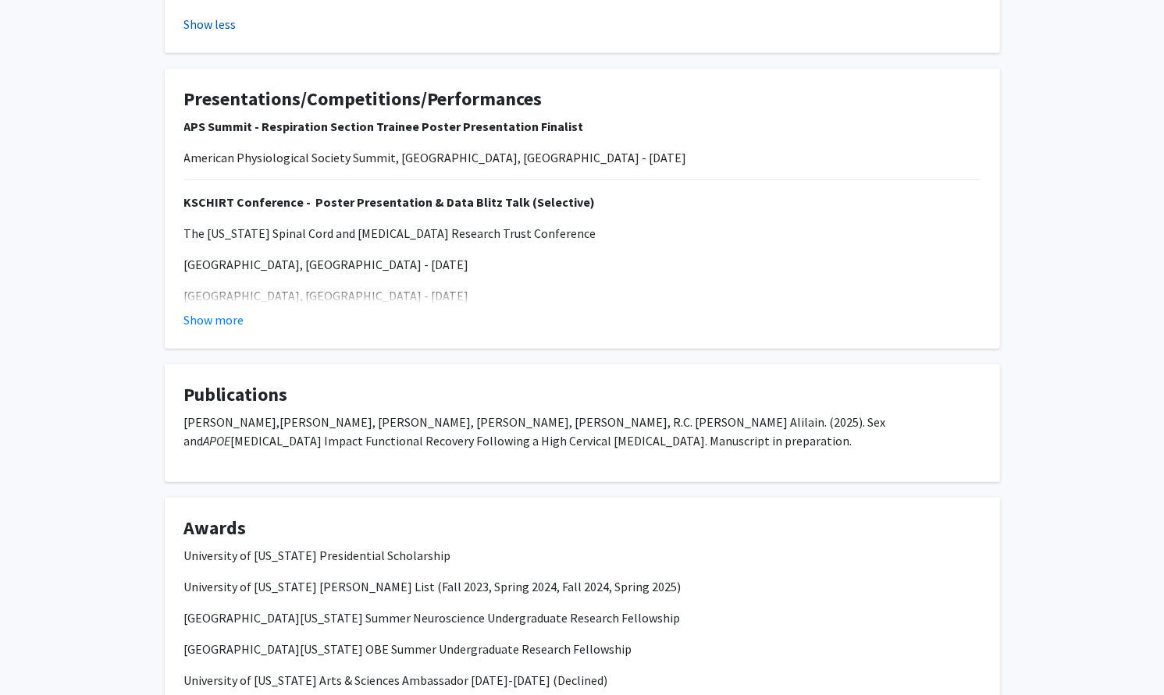
scroll to position [1171, 0]
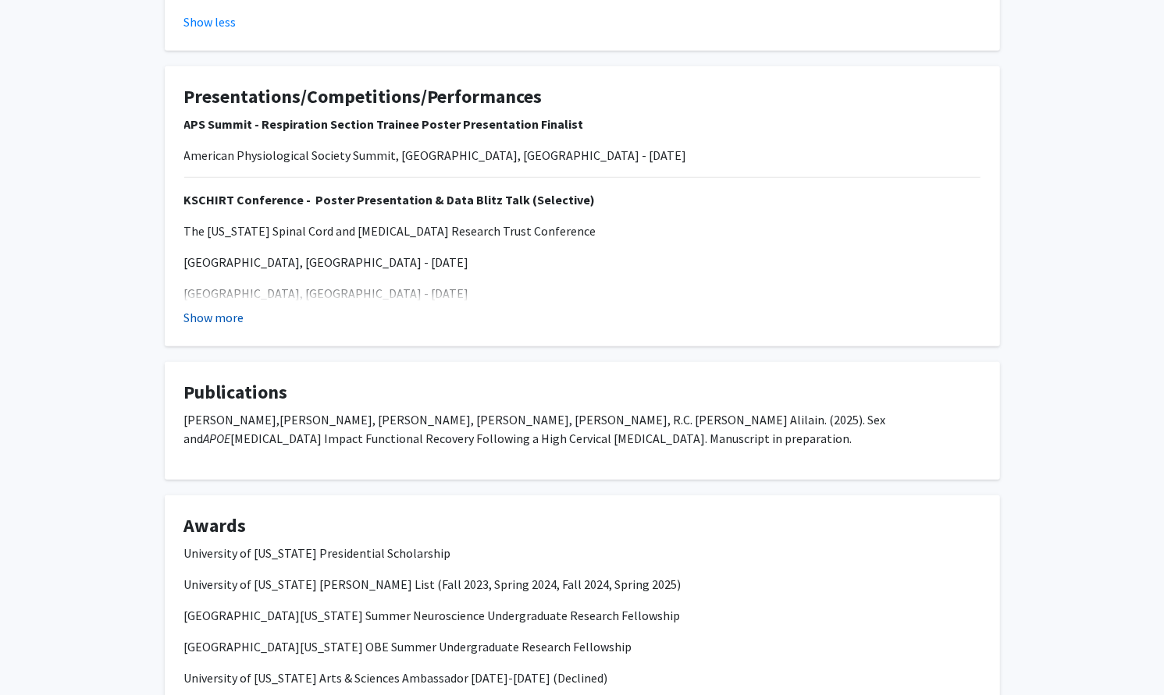
click at [234, 318] on button "Show more" at bounding box center [214, 317] width 60 height 19
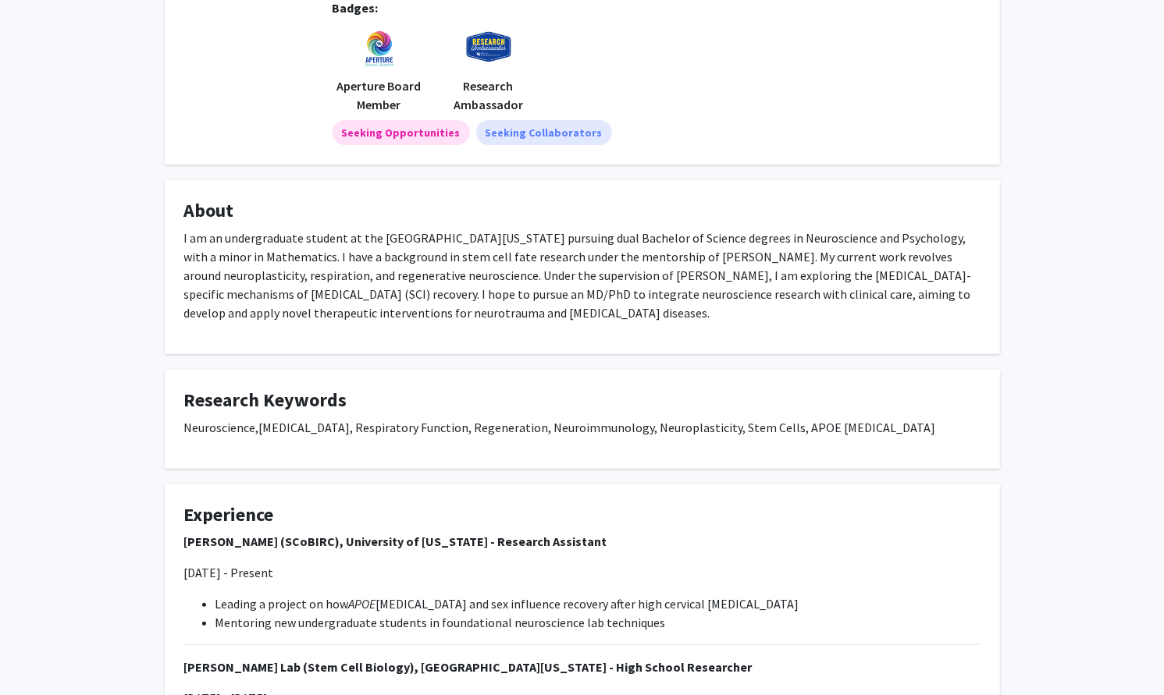
scroll to position [0, 0]
